Goal: Find specific fact: Find specific fact

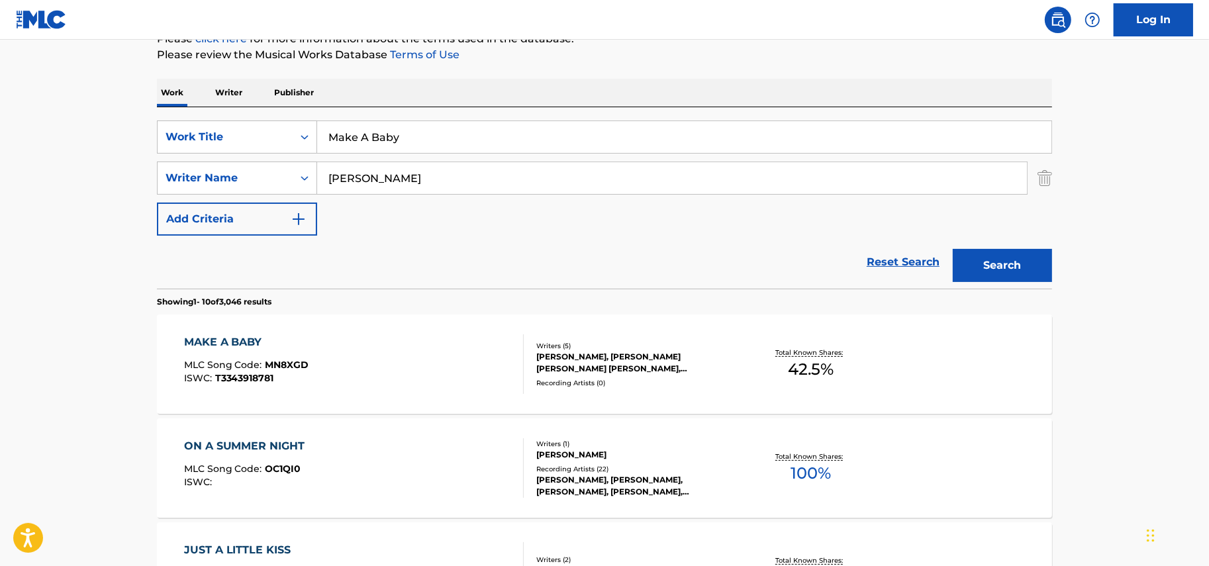
click at [162, 157] on div "SearchWithCriteria67ba625e-c39d-4fd3-b177-43a204f65f67 Work Title Make A Baby S…" at bounding box center [605, 178] width 896 height 115
click at [219, 84] on p "Writer" at bounding box center [228, 93] width 35 height 28
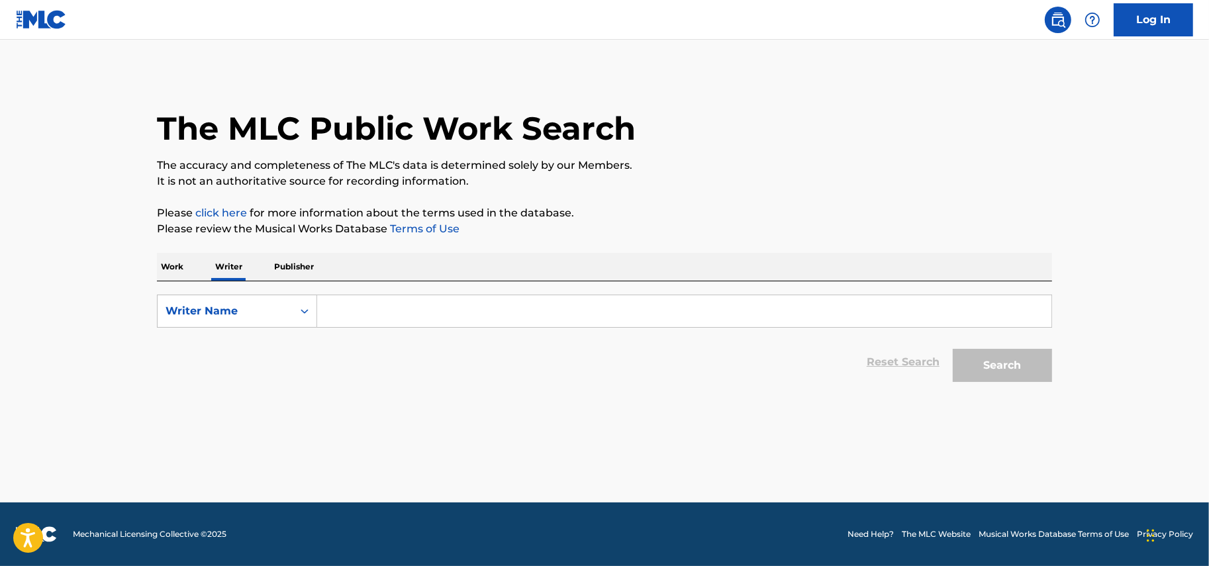
click at [5, 329] on main "The MLC Public Work Search The accuracy and completeness of The MLC's data is d…" at bounding box center [604, 271] width 1209 height 463
drag, startPoint x: 425, startPoint y: 300, endPoint x: 434, endPoint y: 297, distance: 9.8
click at [425, 300] on input "Search Form" at bounding box center [684, 311] width 735 height 32
paste input "[PERSON_NAME]"
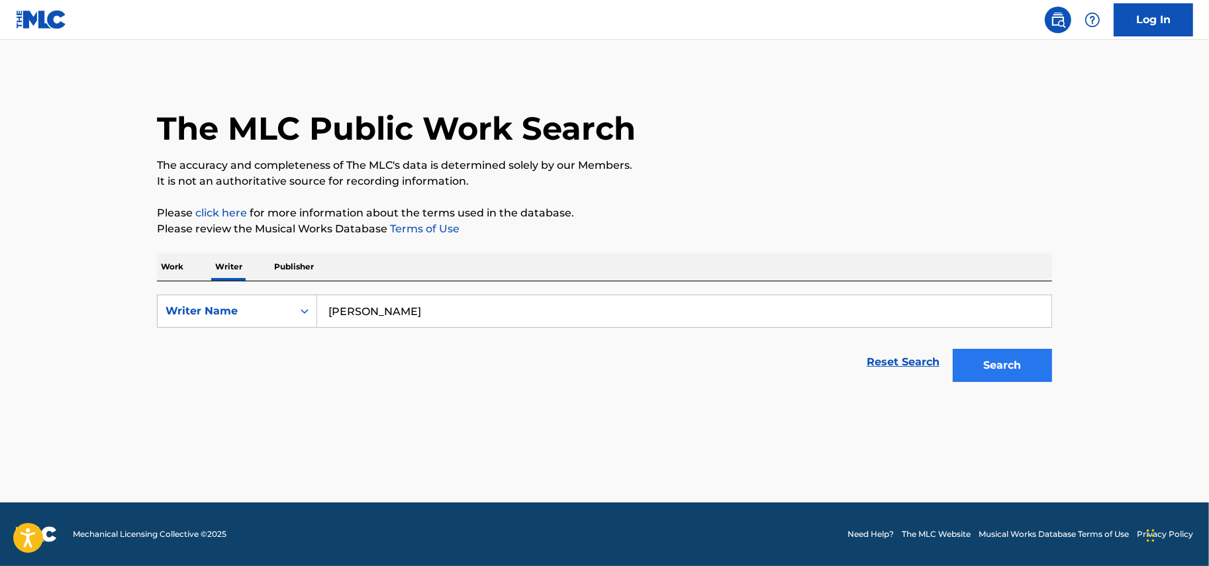
type input "[PERSON_NAME]"
click at [989, 362] on button "Search" at bounding box center [1002, 365] width 99 height 33
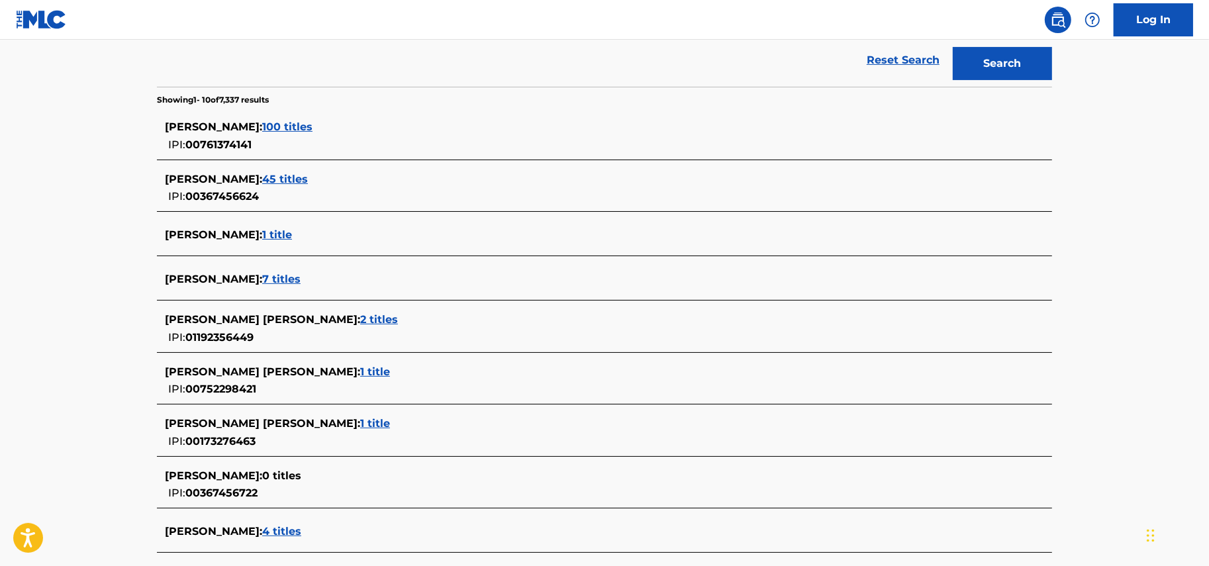
scroll to position [331, 0]
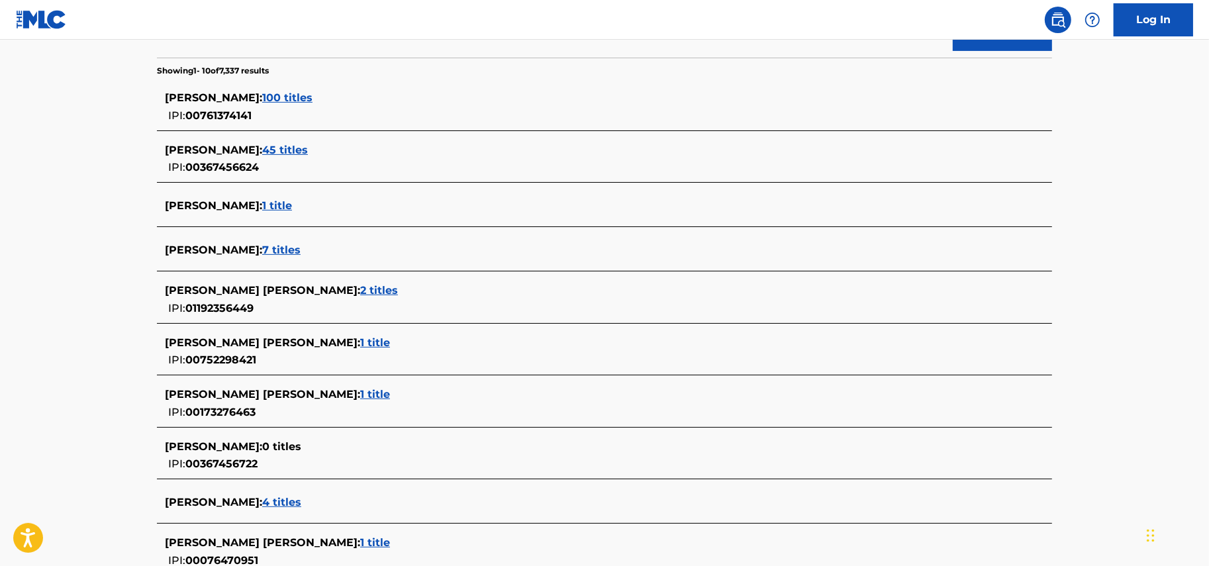
click at [263, 256] on span "7 titles" at bounding box center [281, 250] width 38 height 13
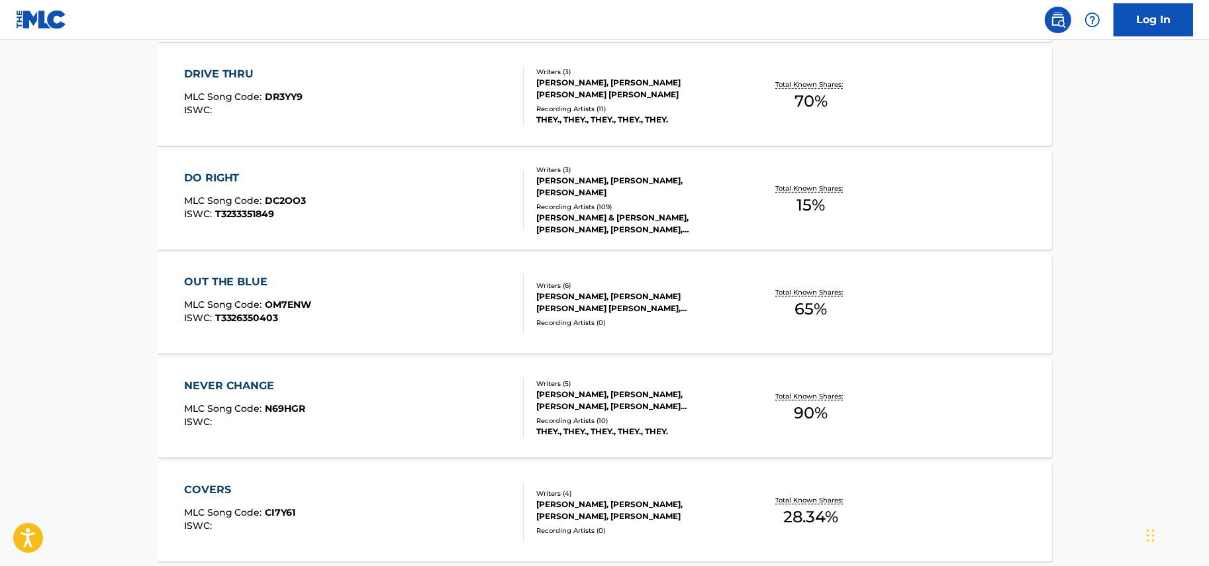
scroll to position [406, 0]
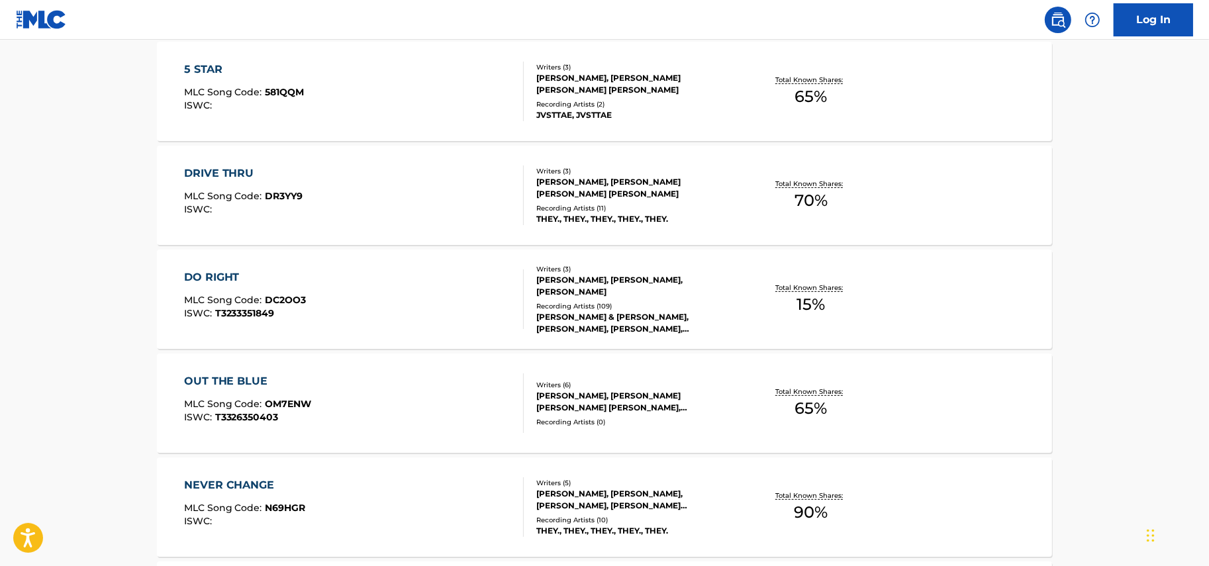
click at [311, 187] on div "DRIVE THRU MLC Song Code : DR3YY9 ISWC :" at bounding box center [354, 196] width 340 height 60
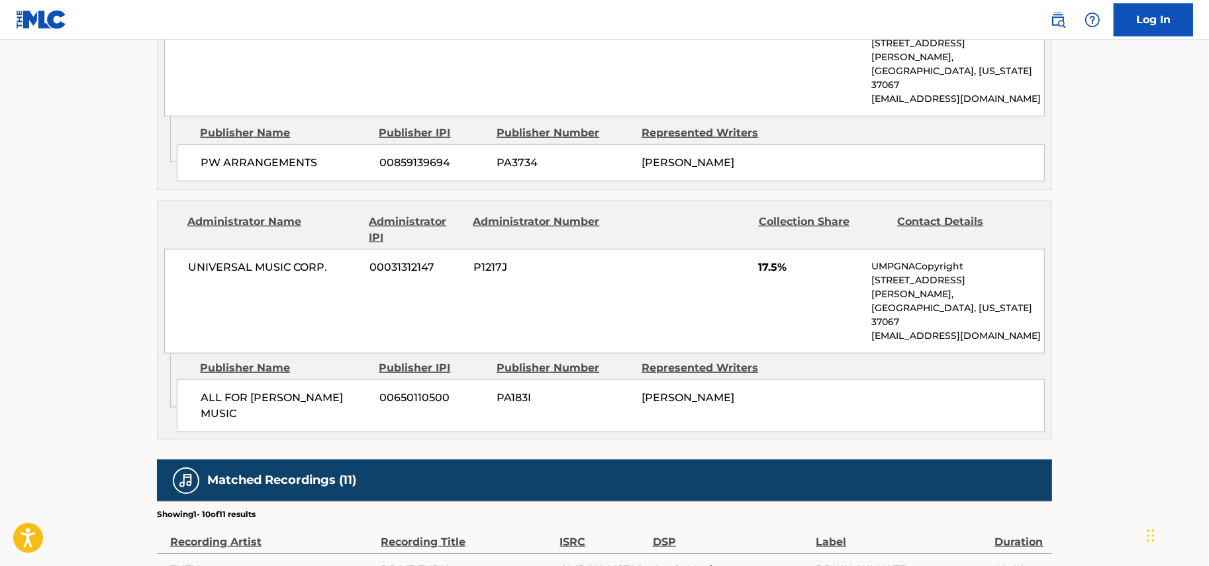
scroll to position [1159, 0]
